Goal: Task Accomplishment & Management: Manage account settings

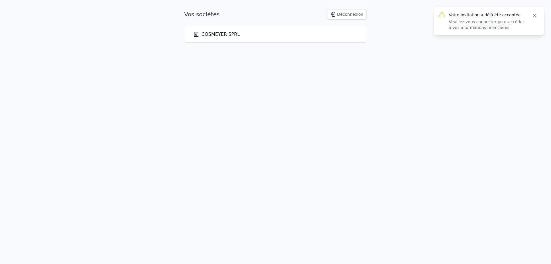
click at [531, 15] on icon "button" at bounding box center [534, 16] width 6 height 6
drag, startPoint x: 328, startPoint y: 17, endPoint x: 229, endPoint y: 31, distance: 100.2
click at [230, 30] on div "Vos sociétés Déconnexion COSMEYER SPRL" at bounding box center [275, 25] width 201 height 33
click at [227, 34] on link "COSMEYER SPRL" at bounding box center [216, 34] width 46 height 7
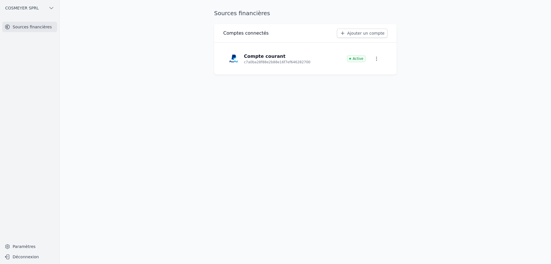
click at [377, 36] on link "Ajouter un compte" at bounding box center [362, 33] width 50 height 9
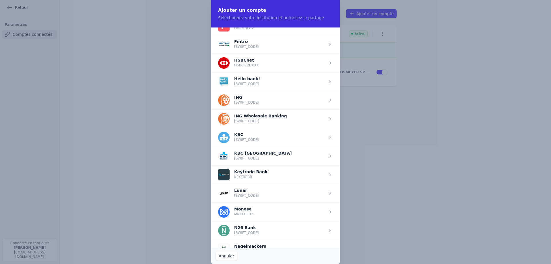
scroll to position [385, 0]
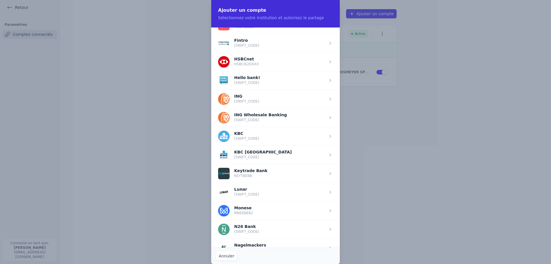
click at [254, 102] on span "button" at bounding box center [275, 99] width 128 height 19
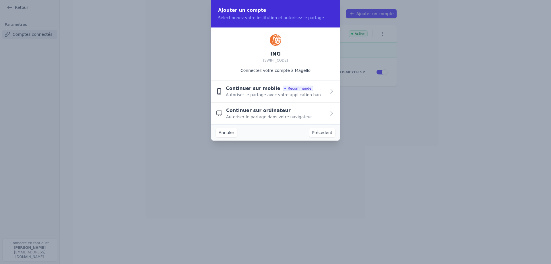
click at [251, 116] on span "Autoriser le partage dans votre navigateur" at bounding box center [269, 117] width 86 height 6
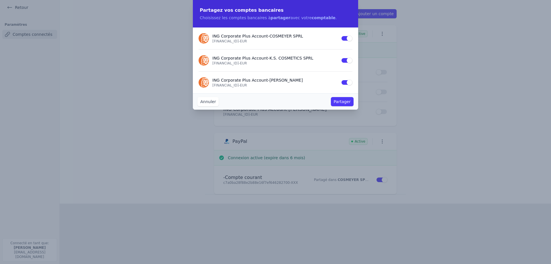
click at [346, 62] on button "Use setting" at bounding box center [346, 61] width 11 height 6
click at [342, 102] on button "Partager" at bounding box center [342, 101] width 23 height 9
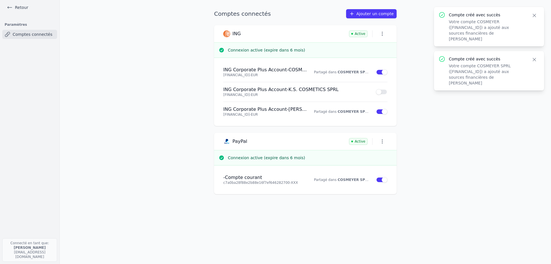
click at [379, 15] on link "Ajouter un compte" at bounding box center [371, 13] width 50 height 9
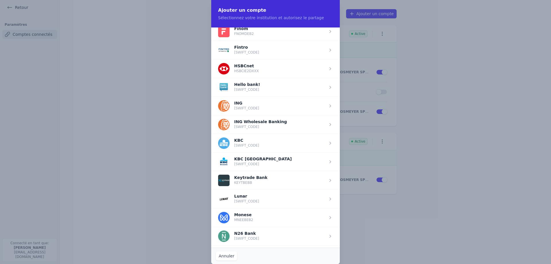
scroll to position [374, 0]
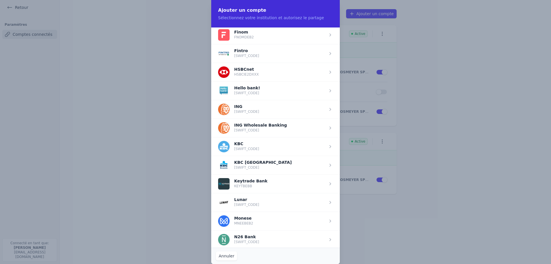
click at [248, 144] on span "button" at bounding box center [275, 146] width 128 height 19
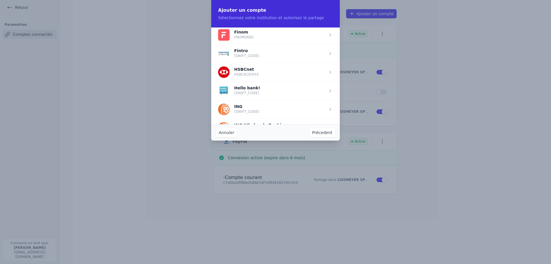
scroll to position [0, 0]
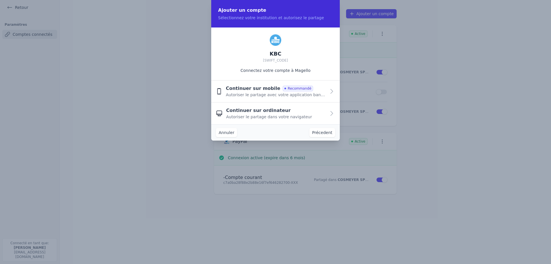
click at [315, 137] on button "Précedent" at bounding box center [322, 132] width 26 height 9
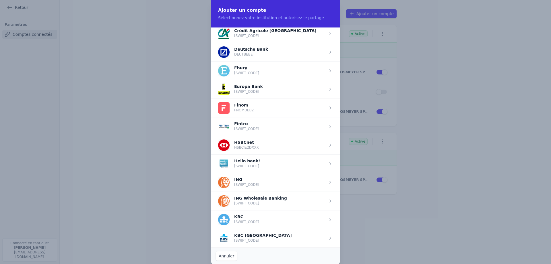
scroll to position [360, 0]
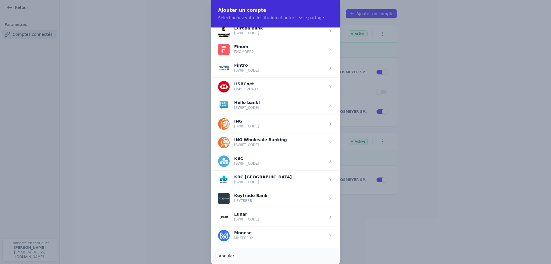
click at [258, 164] on span "button" at bounding box center [275, 161] width 128 height 19
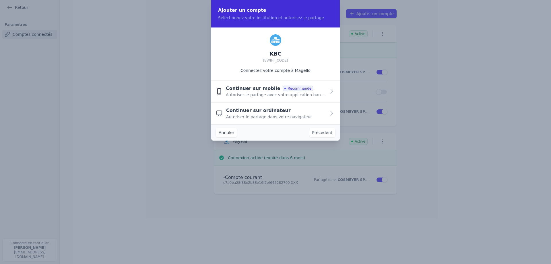
click at [266, 112] on span "Continuer sur ordinateur" at bounding box center [258, 110] width 65 height 7
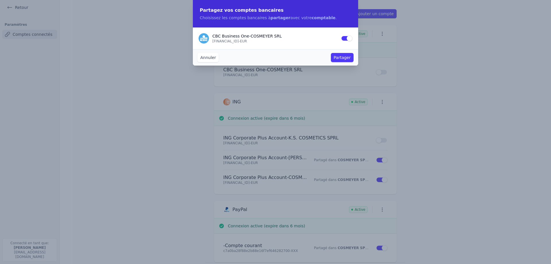
click at [340, 57] on button "Partager" at bounding box center [342, 57] width 23 height 9
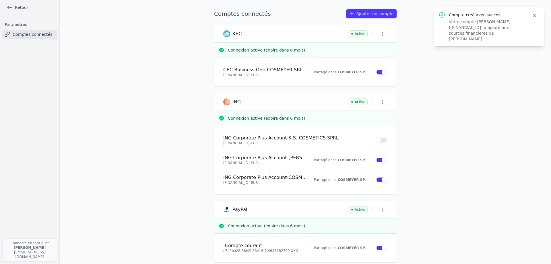
drag, startPoint x: 282, startPoint y: 142, endPoint x: 268, endPoint y: 138, distance: 14.9
click at [281, 141] on p "[FINANCIAL_ID] - EUR" at bounding box center [296, 143] width 146 height 5
drag, startPoint x: 267, startPoint y: 138, endPoint x: 263, endPoint y: 137, distance: 4.5
click at [266, 138] on h4 "ING Corporate Plus Account - K.S. COSMETICS SPRL" at bounding box center [296, 138] width 146 height 6
click at [387, 102] on div "ING Active" at bounding box center [305, 101] width 182 height 17
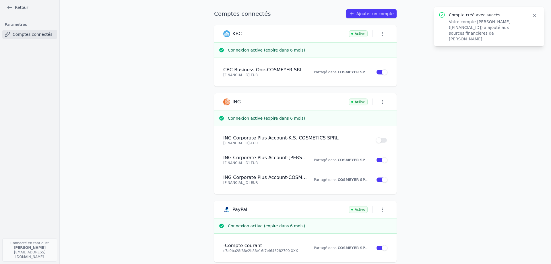
click at [384, 104] on button "button" at bounding box center [382, 102] width 10 height 8
click at [413, 102] on div at bounding box center [275, 132] width 551 height 264
